Goal: Information Seeking & Learning: Learn about a topic

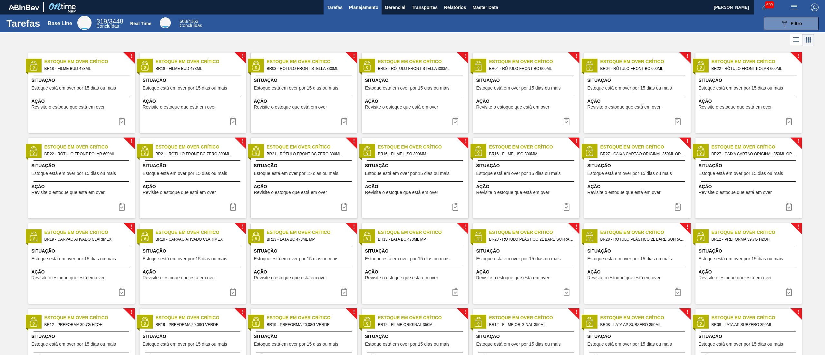
click at [361, 6] on span "Planejamento" at bounding box center [363, 8] width 29 height 8
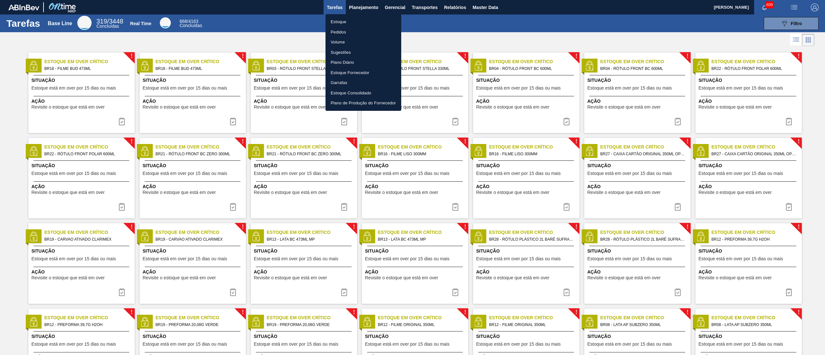
click at [351, 22] on li "Estoque" at bounding box center [364, 22] width 76 height 10
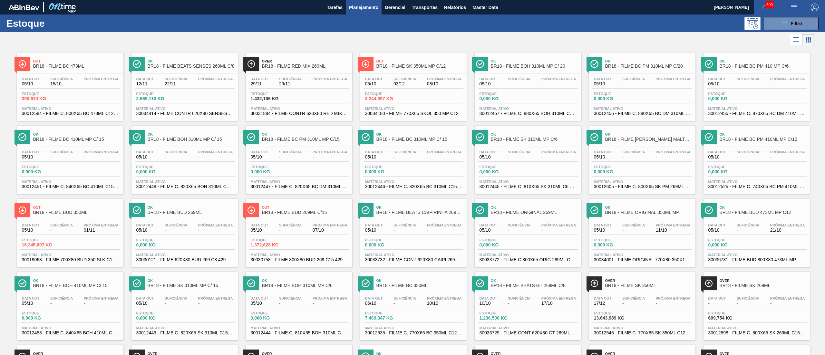
click at [778, 15] on div "Estoque 089F7B8B-B2A5-4AFE-B5C0-19BA573D28AC Filtro" at bounding box center [412, 24] width 825 height 18
click at [781, 19] on button "089F7B8B-B2A5-4AFE-B5C0-19BA573D28AC Filtro" at bounding box center [791, 23] width 55 height 13
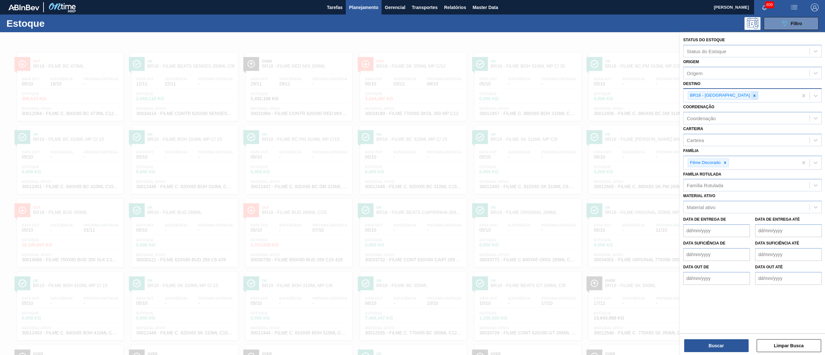
click at [751, 95] on div at bounding box center [754, 96] width 7 height 8
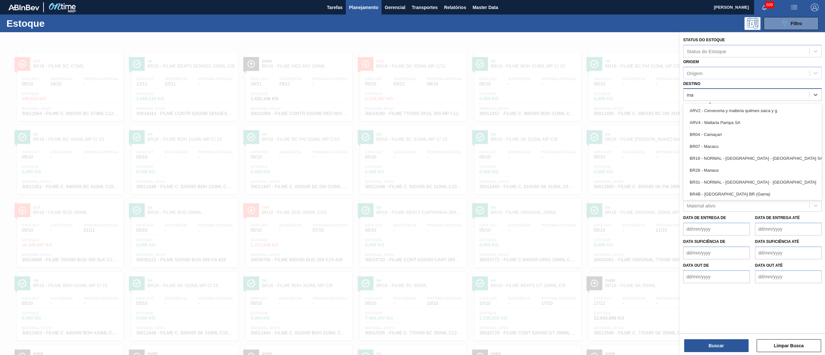
type input "mac"
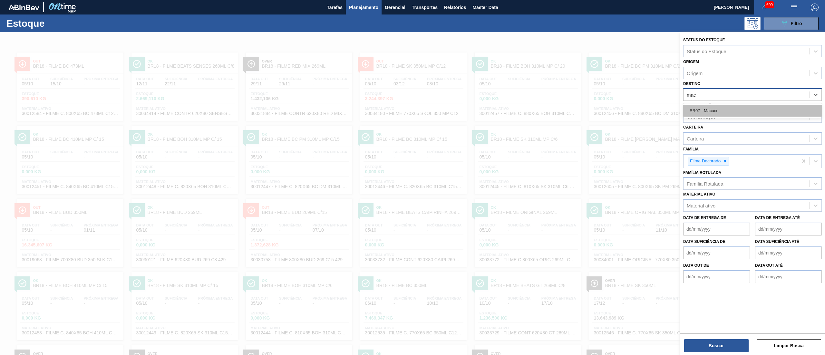
click at [725, 111] on div "BR07 - Macacu" at bounding box center [752, 111] width 139 height 12
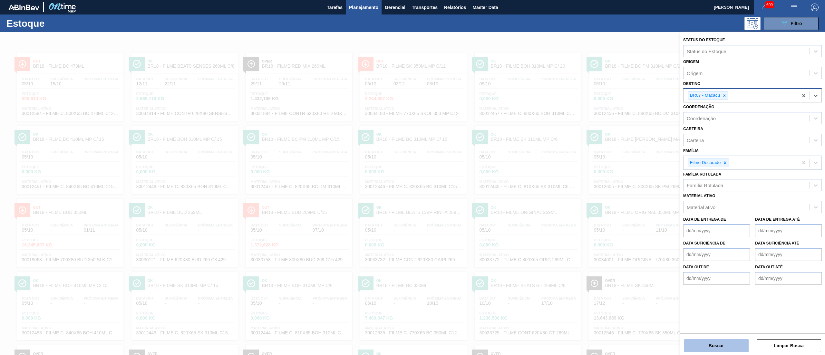
click at [710, 342] on button "Buscar" at bounding box center [716, 345] width 64 height 13
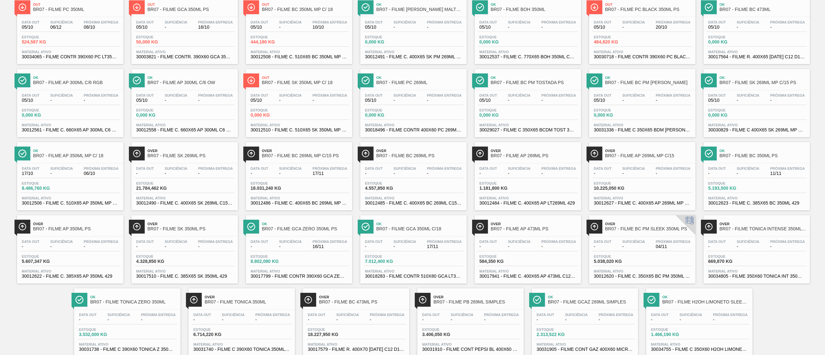
scroll to position [75, 0]
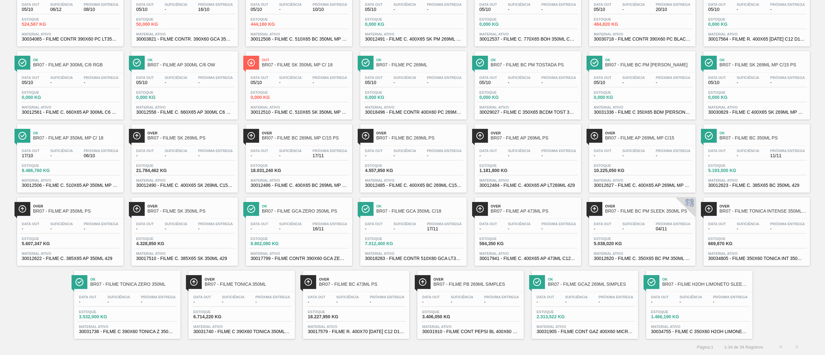
click at [739, 215] on div "Over BR07 - FILME TONICA INTENSE 350ML SL C12" at bounding box center [763, 209] width 87 height 15
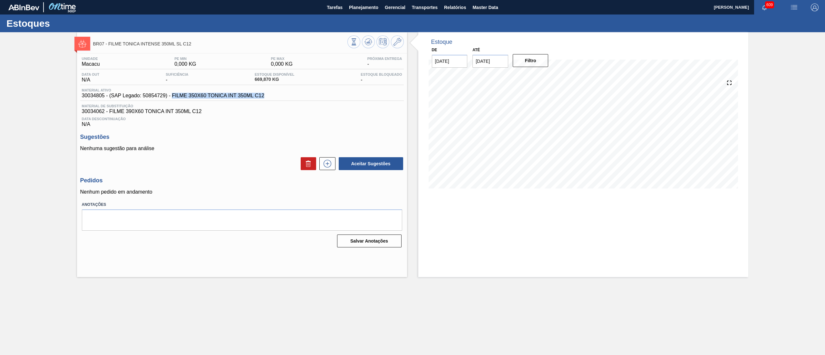
drag, startPoint x: 173, startPoint y: 99, endPoint x: 268, endPoint y: 101, distance: 95.1
click at [268, 101] on div "Material ativo 30034805 - (SAP Legado: 50854729) - FILME 350X60 TONICA INT 350M…" at bounding box center [242, 94] width 324 height 13
copy span "FILME 350X60 TONICA INT 350ML C12"
click at [353, 10] on span "Planejamento" at bounding box center [363, 8] width 29 height 8
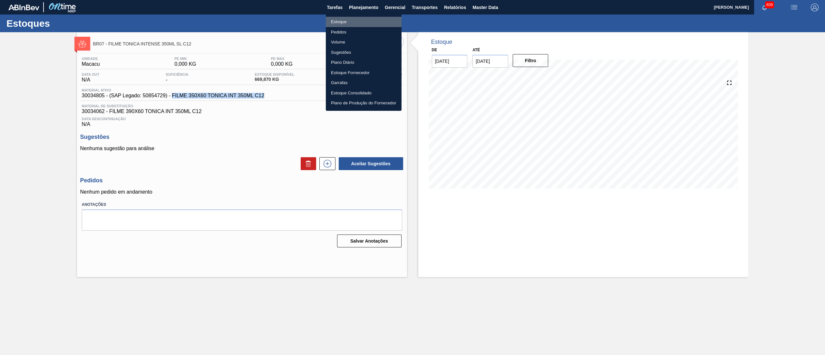
click at [352, 19] on li "Estoque" at bounding box center [364, 22] width 76 height 10
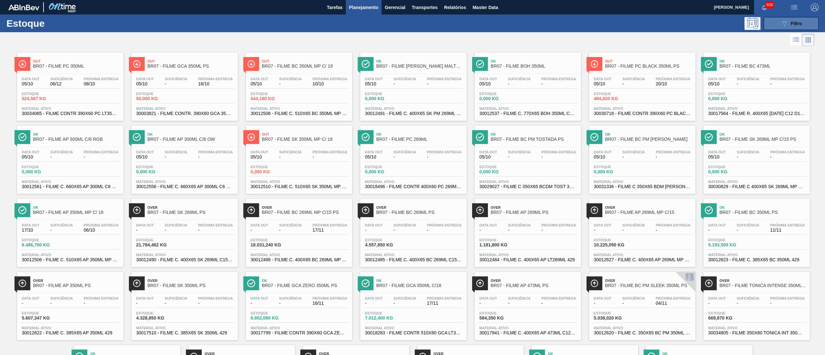
click at [788, 23] on div "089F7B8B-B2A5-4AFE-B5C0-19BA573D28AC Filtro" at bounding box center [792, 24] width 22 height 8
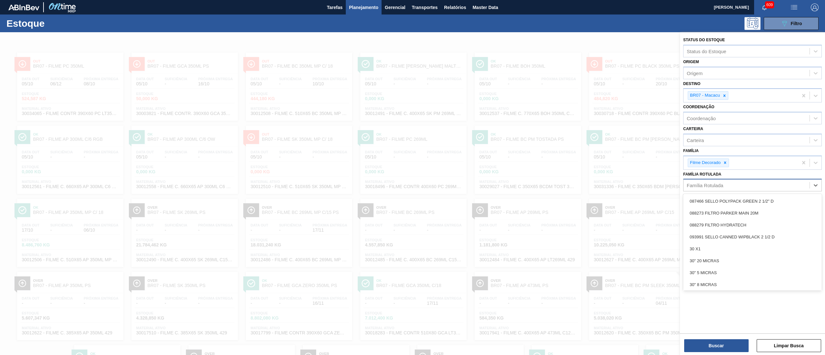
click at [732, 185] on div "Família Rotulada" at bounding box center [747, 185] width 126 height 9
paste Rotulada "306753"
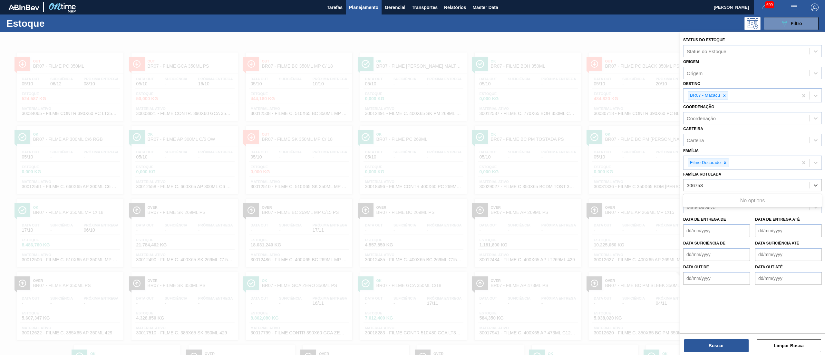
type Rotulada "306753"
click at [728, 178] on div "Família Rotulada Use Up and Down to choose options, press Enter to select the c…" at bounding box center [752, 181] width 139 height 22
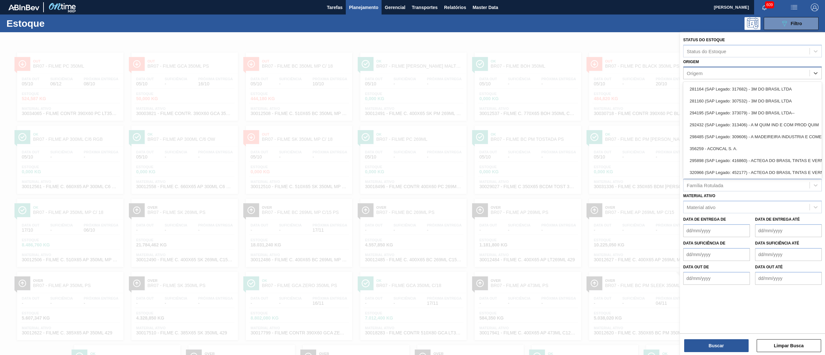
click at [706, 71] on div "Origem" at bounding box center [747, 72] width 126 height 9
paste input "306753"
type input "306753"
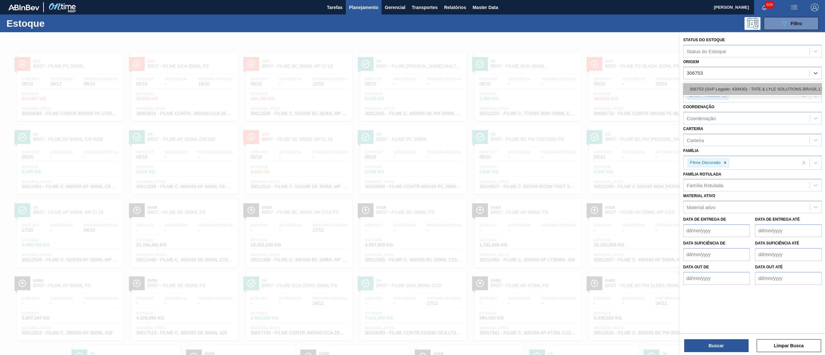
click at [712, 90] on div "306753 (SAP Legado: 439430) - TATE & LYLE SOLUTIONS BRASIL LTDA" at bounding box center [752, 89] width 139 height 12
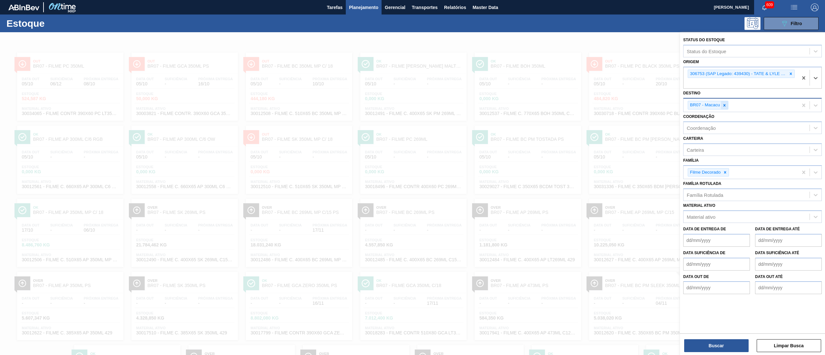
click at [724, 101] on div at bounding box center [724, 105] width 7 height 8
click at [726, 172] on icon at bounding box center [725, 171] width 5 height 5
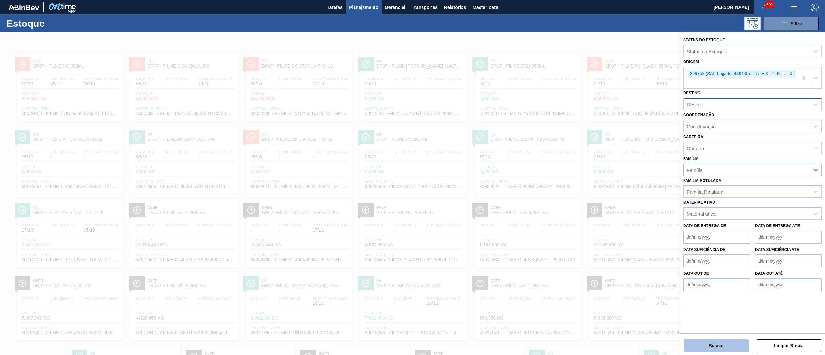
click at [704, 348] on button "Buscar" at bounding box center [716, 345] width 64 height 13
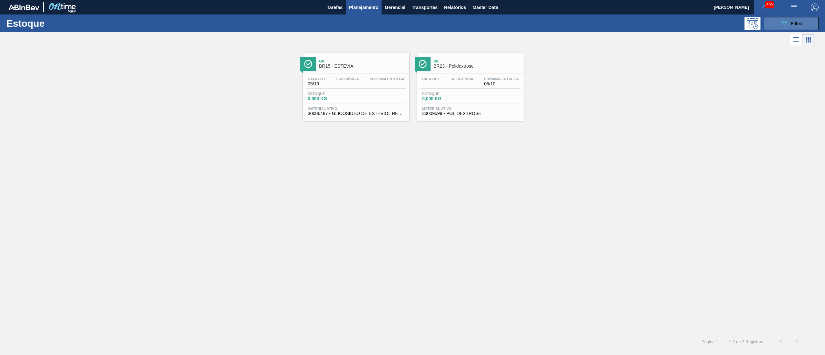
click at [798, 23] on span "Filtro" at bounding box center [796, 23] width 11 height 5
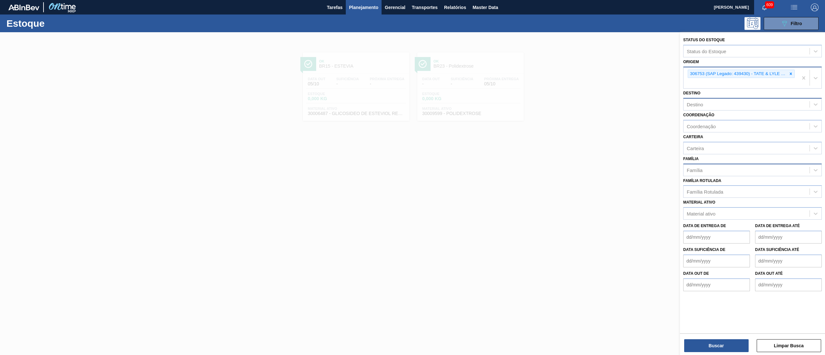
click at [716, 80] on div "306753 (SAP Legado: 439430) - TATE & LYLE SOLUTIONS BRASIL LTDA" at bounding box center [741, 77] width 114 height 21
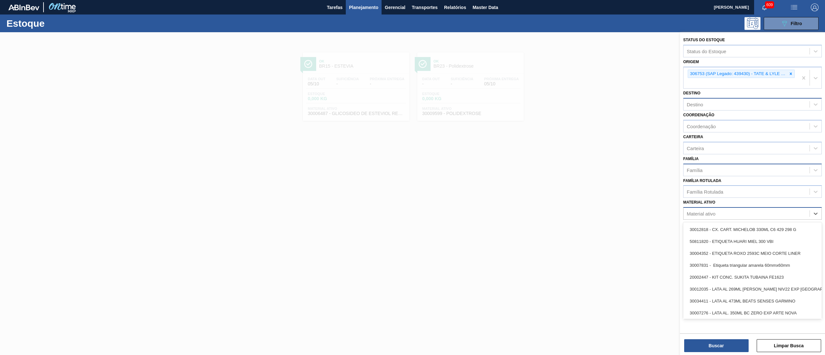
click at [700, 209] on div "Material ativo" at bounding box center [747, 213] width 126 height 9
paste ativo "50843045"
type ativo "50843045"
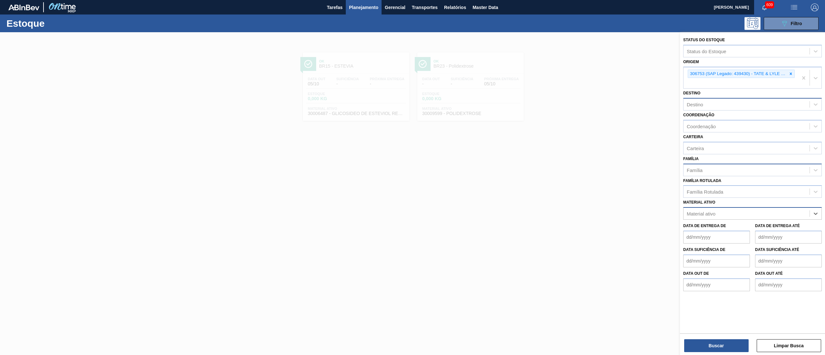
click at [714, 211] on div "Material ativo" at bounding box center [747, 213] width 126 height 9
click at [711, 214] on div "Material ativo" at bounding box center [701, 213] width 29 height 5
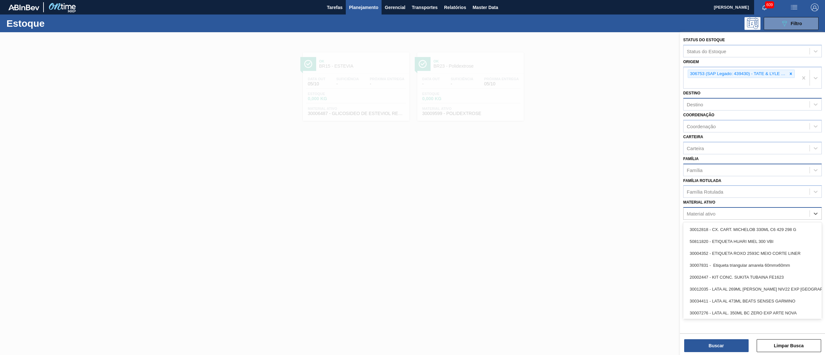
paste ativo "30034066"
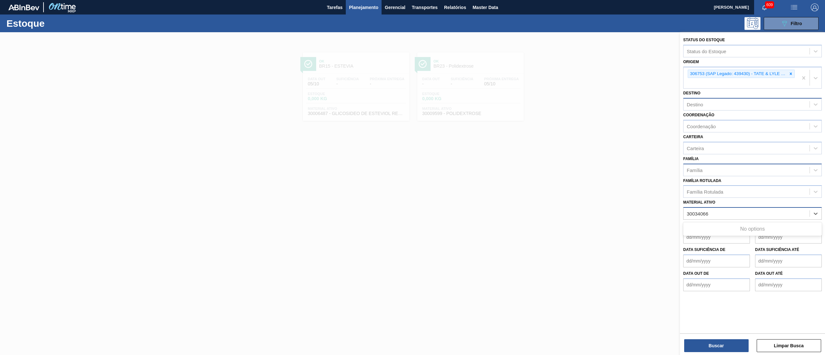
type ativo "30034066"
click at [725, 224] on div "30034066 - FILME CONTR 780X60 GCA LT350 MP NIV24" at bounding box center [752, 230] width 139 height 12
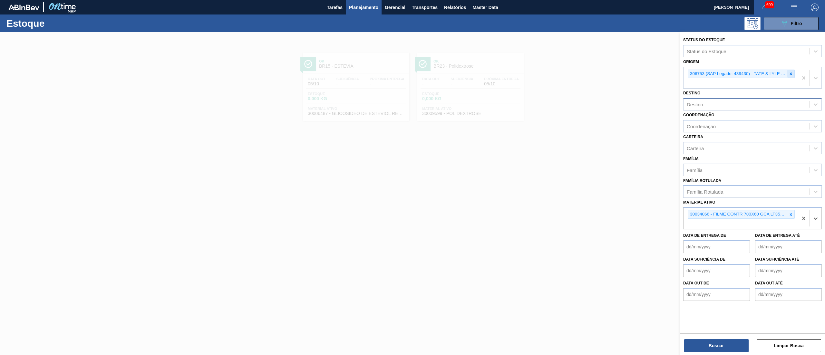
click at [790, 75] on icon at bounding box center [791, 74] width 5 height 5
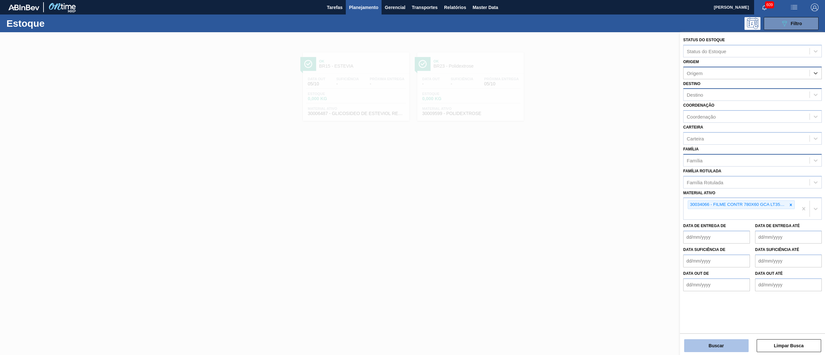
click at [722, 349] on button "Buscar" at bounding box center [716, 345] width 64 height 13
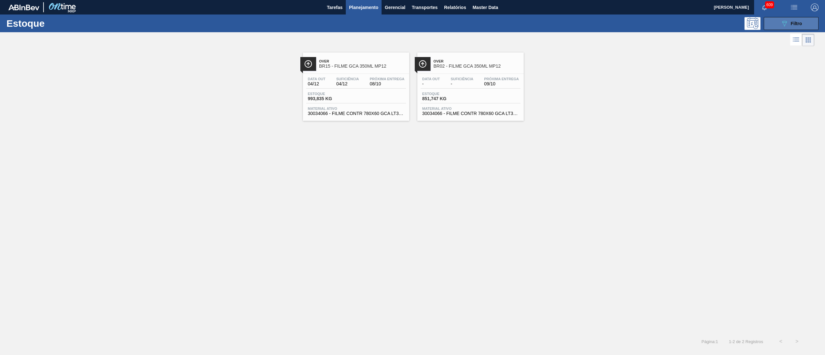
click at [796, 20] on div "089F7B8B-B2A5-4AFE-B5C0-19BA573D28AC Filtro" at bounding box center [792, 24] width 22 height 8
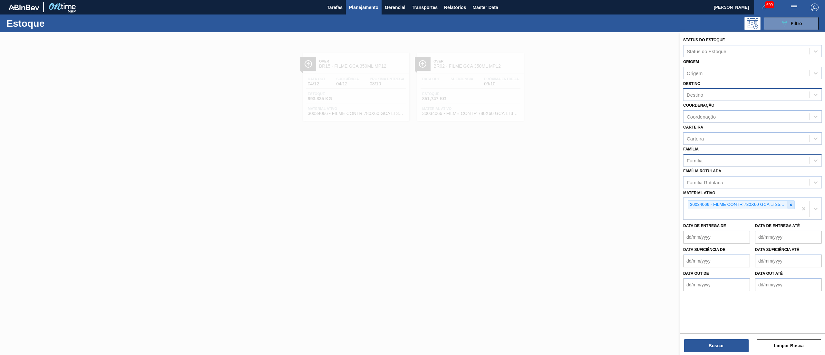
click at [794, 201] on div at bounding box center [791, 205] width 7 height 8
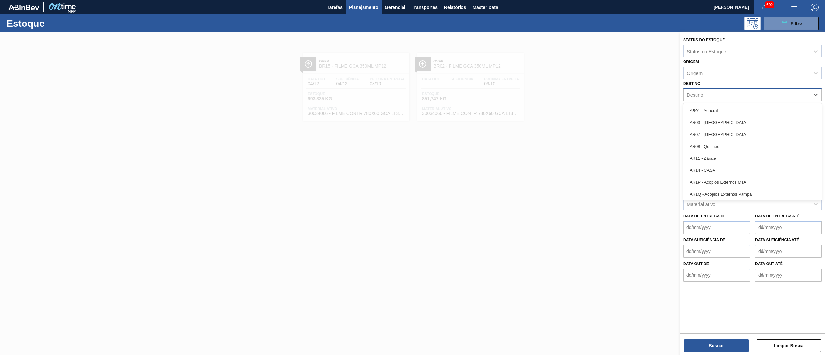
click at [722, 90] on div "Destino" at bounding box center [747, 94] width 126 height 9
type input "MACA"
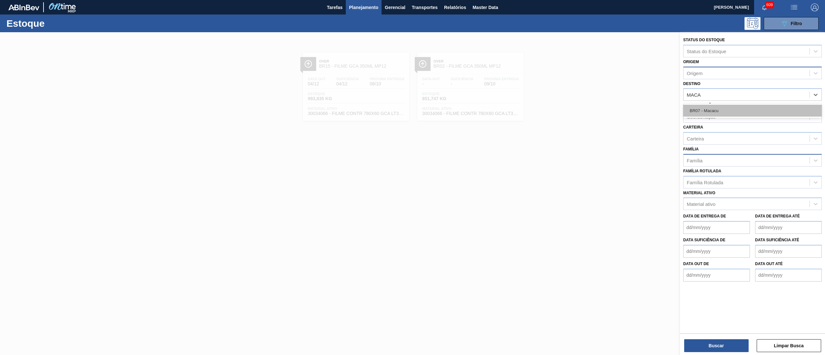
click at [718, 107] on div "BR07 - Macacu" at bounding box center [752, 111] width 139 height 12
click at [701, 161] on div "Família" at bounding box center [695, 161] width 16 height 5
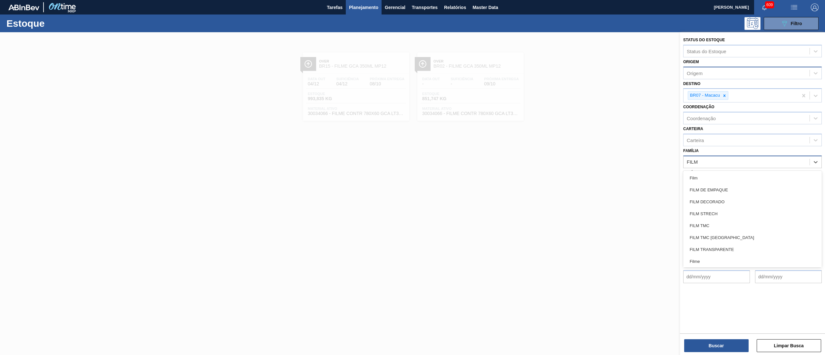
type input "FILME"
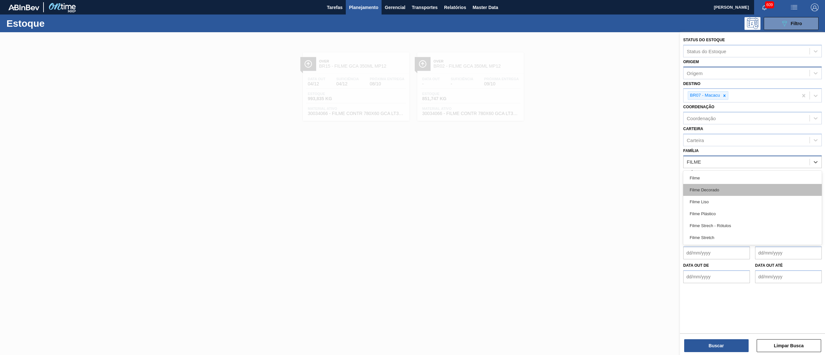
click at [700, 188] on div "Filme Decorado" at bounding box center [752, 190] width 139 height 12
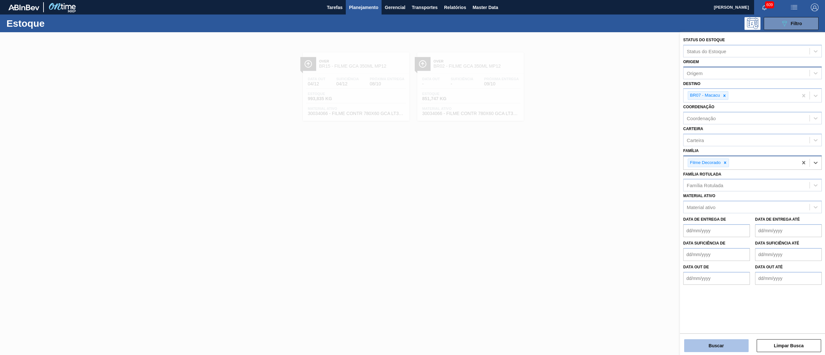
click at [707, 341] on button "Buscar" at bounding box center [716, 345] width 64 height 13
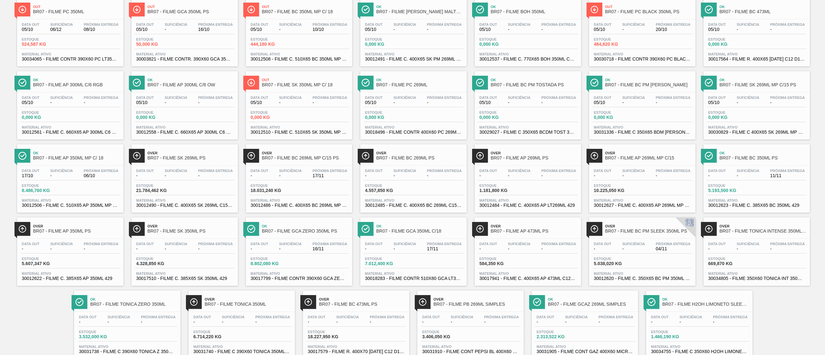
scroll to position [75, 0]
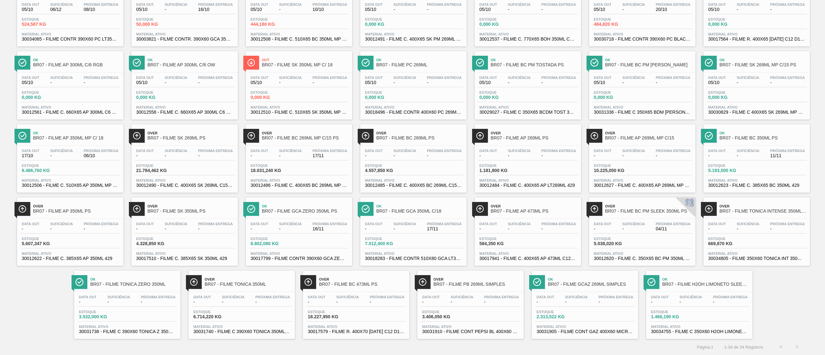
click at [762, 244] on div "Estoque 669,870 KG" at bounding box center [757, 243] width 100 height 12
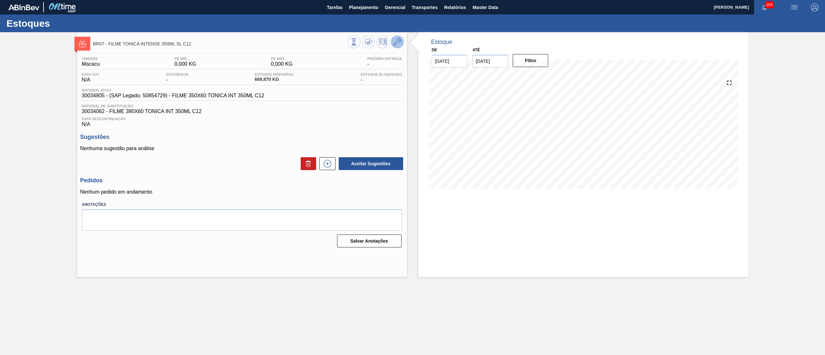
click at [392, 41] on button at bounding box center [397, 41] width 13 height 13
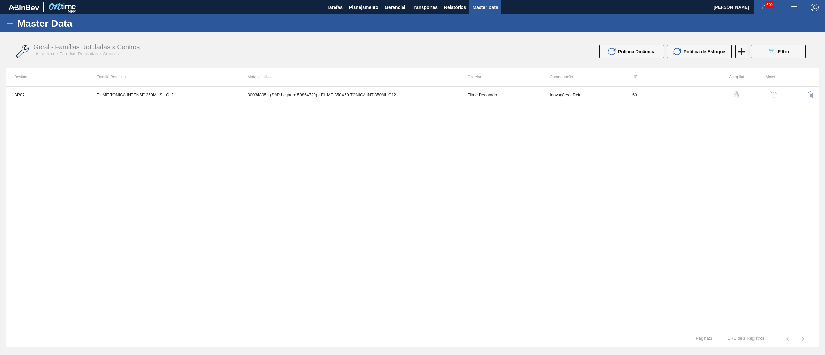
click at [776, 93] on img "button" at bounding box center [774, 95] width 6 height 6
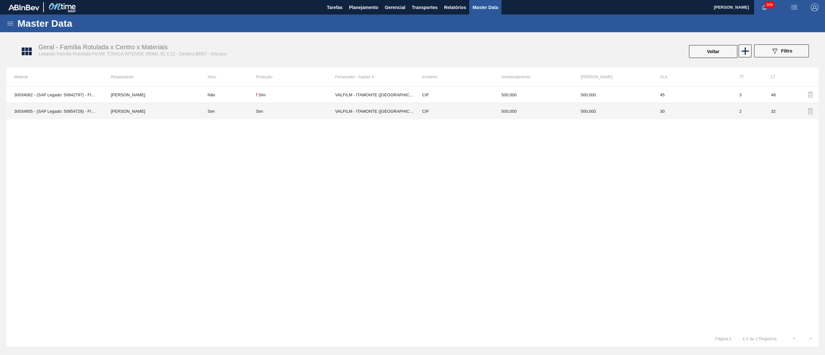
click at [379, 113] on td "VALFILM - ITAMONTE ([GEOGRAPHIC_DATA])" at bounding box center [374, 111] width 79 height 16
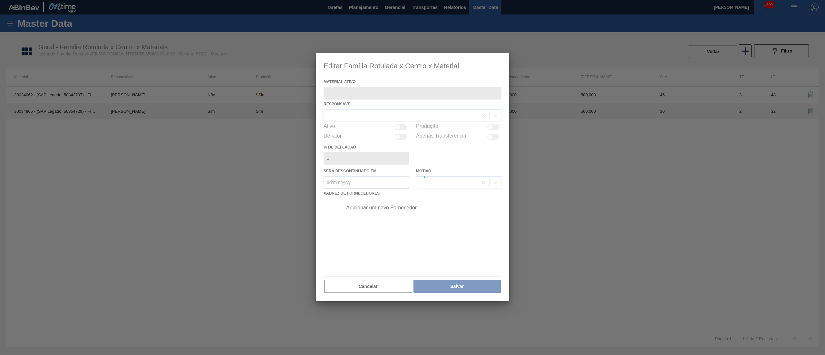
type ativo "30034805 - (SAP Legado: 50854729) - FILME 350X60 TONICA INT 350ML C12"
checkbox input "true"
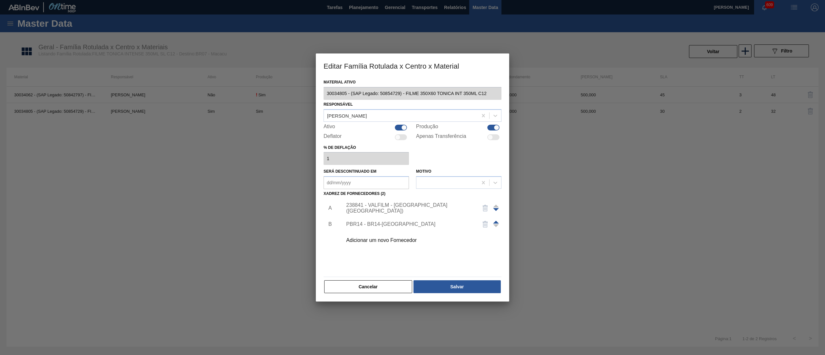
click at [379, 208] on div "238841 - VALFILM - [GEOGRAPHIC_DATA] ([GEOGRAPHIC_DATA])" at bounding box center [409, 208] width 126 height 12
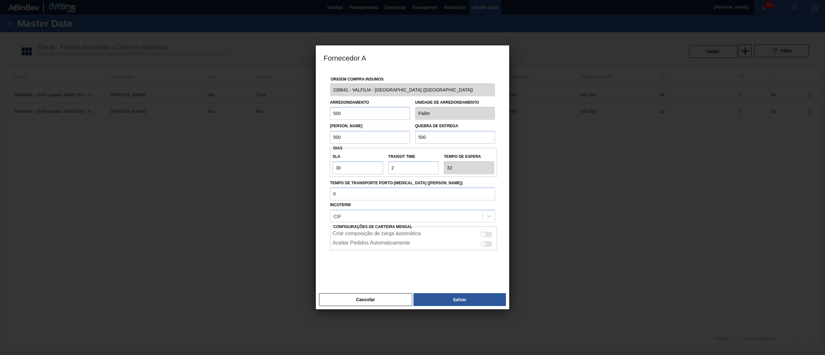
click at [311, 95] on div "Fornecedor A Origem Compra Insumos 238841 - VALFILM - [GEOGRAPHIC_DATA] ([GEOGR…" at bounding box center [412, 177] width 825 height 355
click at [361, 303] on button "Cancelar" at bounding box center [365, 299] width 93 height 13
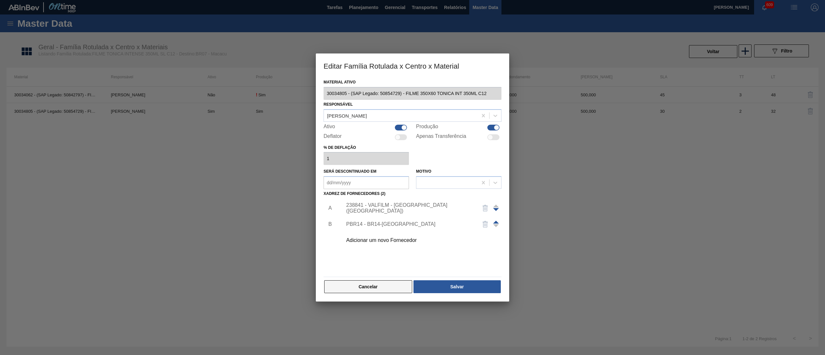
click at [388, 283] on button "Cancelar" at bounding box center [368, 286] width 88 height 13
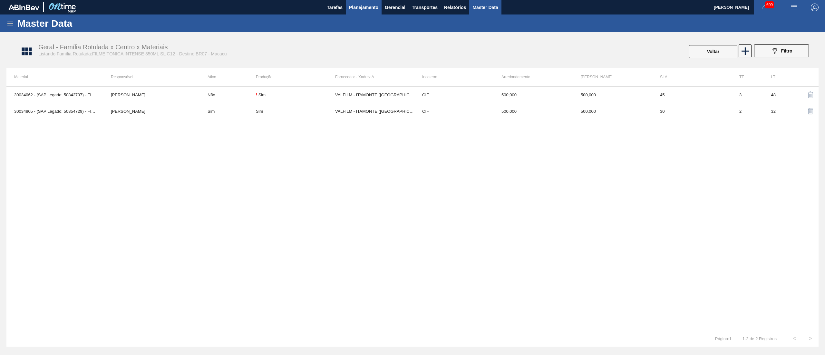
click at [361, 5] on span "Planejamento" at bounding box center [363, 8] width 29 height 8
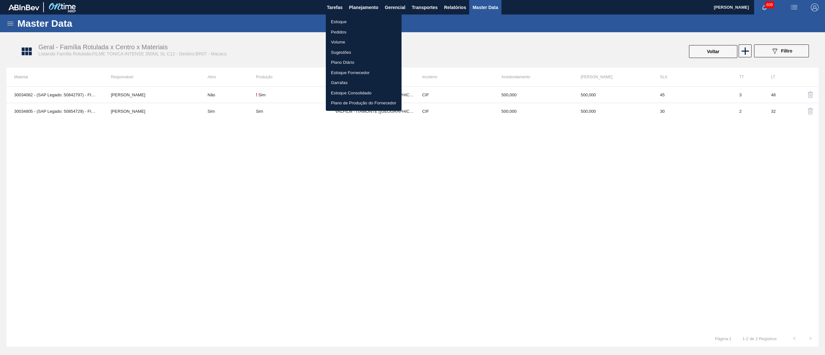
click at [354, 18] on li "Estoque" at bounding box center [364, 22] width 76 height 10
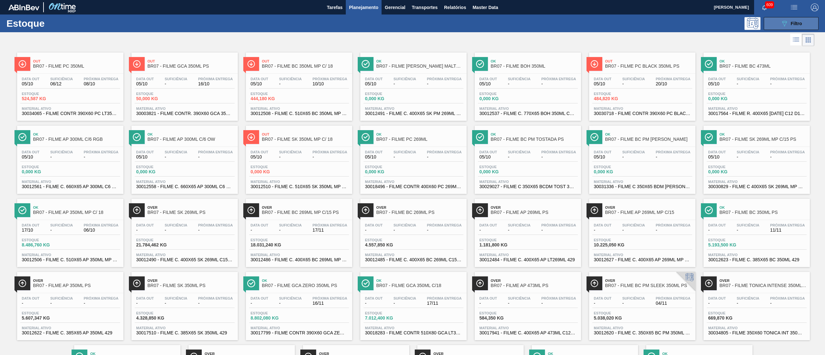
click at [781, 23] on icon "089F7B8B-B2A5-4AFE-B5C0-19BA573D28AC" at bounding box center [785, 24] width 8 height 8
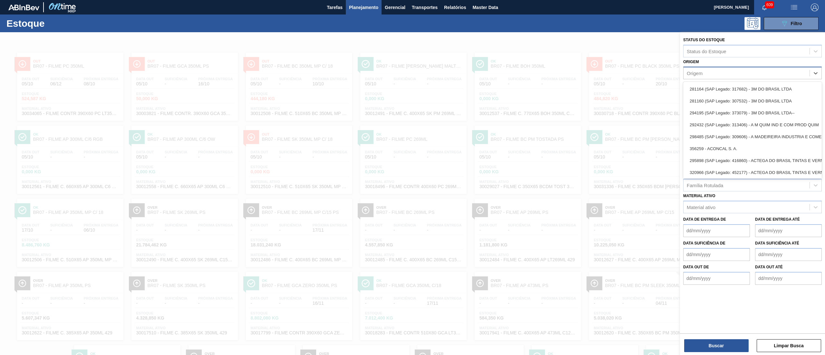
click at [719, 69] on div "Origem" at bounding box center [747, 72] width 126 height 9
paste input "238841"
type input "238841"
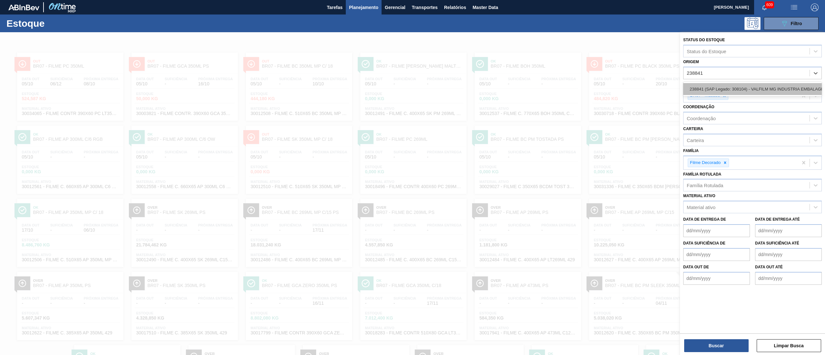
click at [720, 88] on div "238841 (SAP Legado: 308104) - VALFILM MG INDUSTRIA EMBALAGENS" at bounding box center [752, 89] width 139 height 12
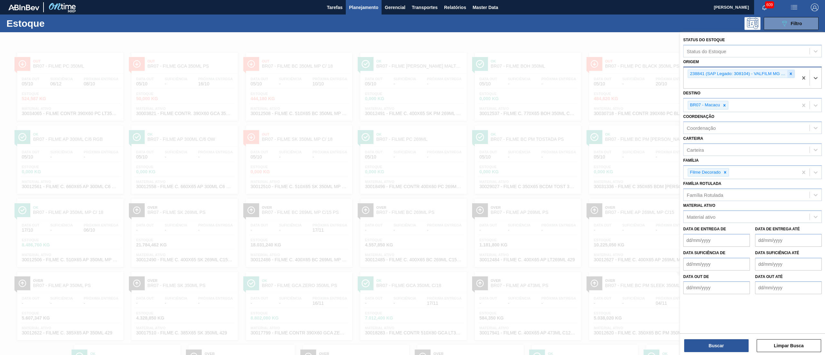
click at [793, 72] on div at bounding box center [791, 74] width 7 height 8
paste input "338341"
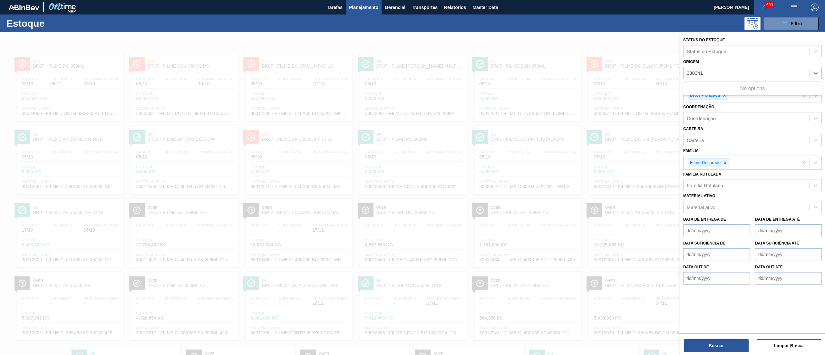
type input "338341"
